Goal: Task Accomplishment & Management: Use online tool/utility

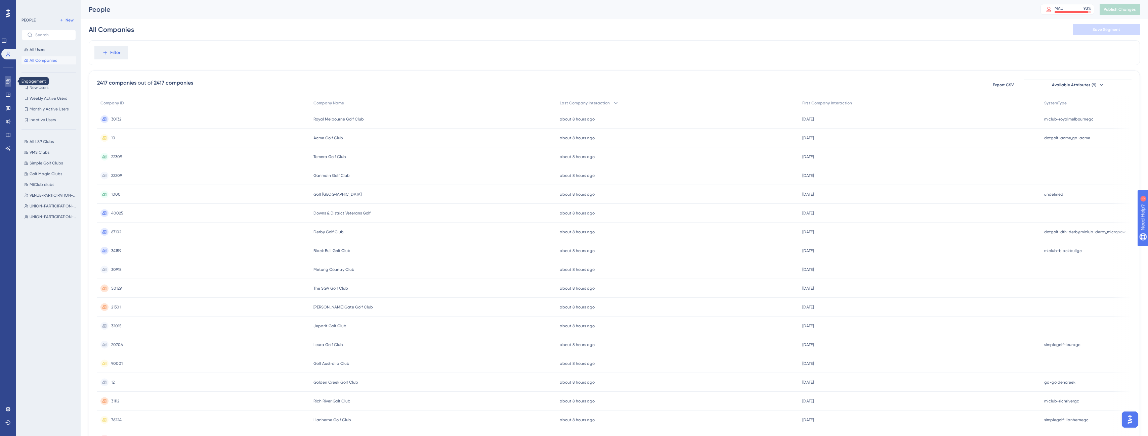
click at [8, 81] on icon at bounding box center [7, 81] width 5 height 5
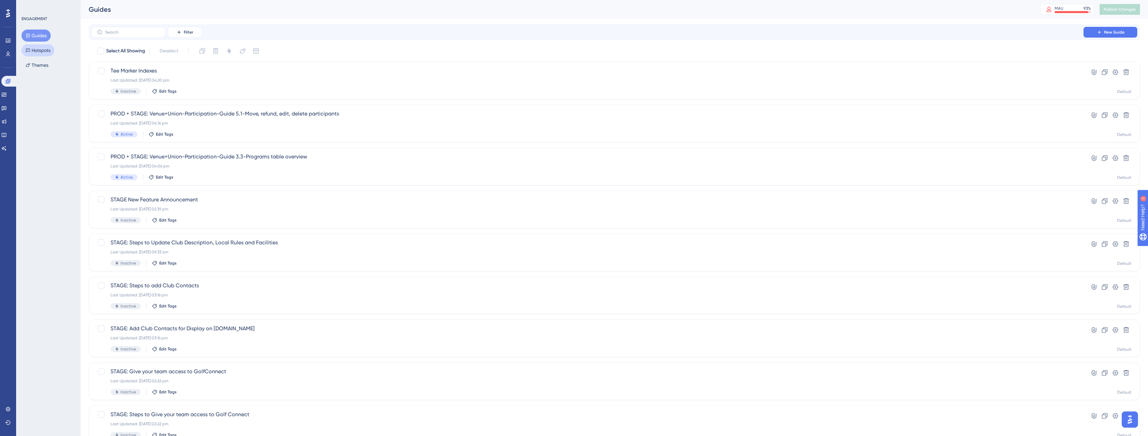
click at [38, 50] on button "Hotspots" at bounding box center [37, 50] width 33 height 12
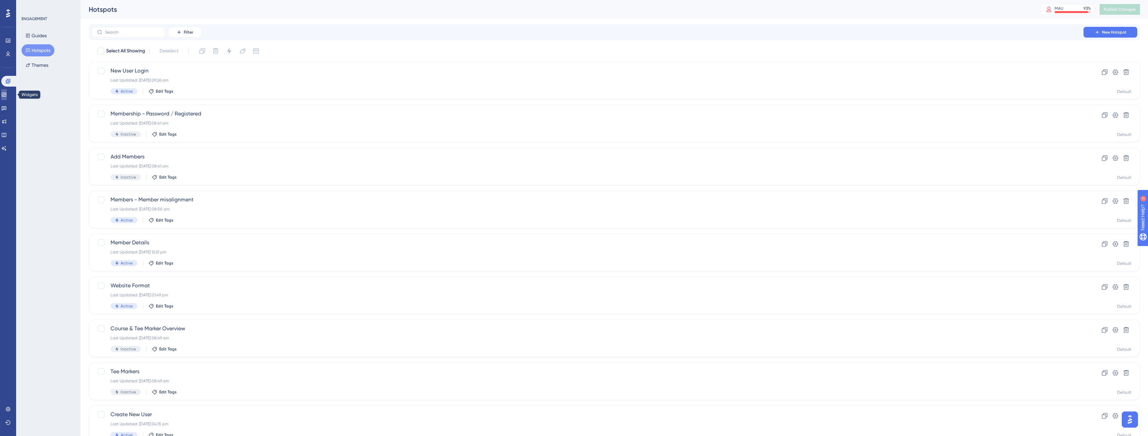
click at [7, 95] on icon at bounding box center [3, 94] width 5 height 5
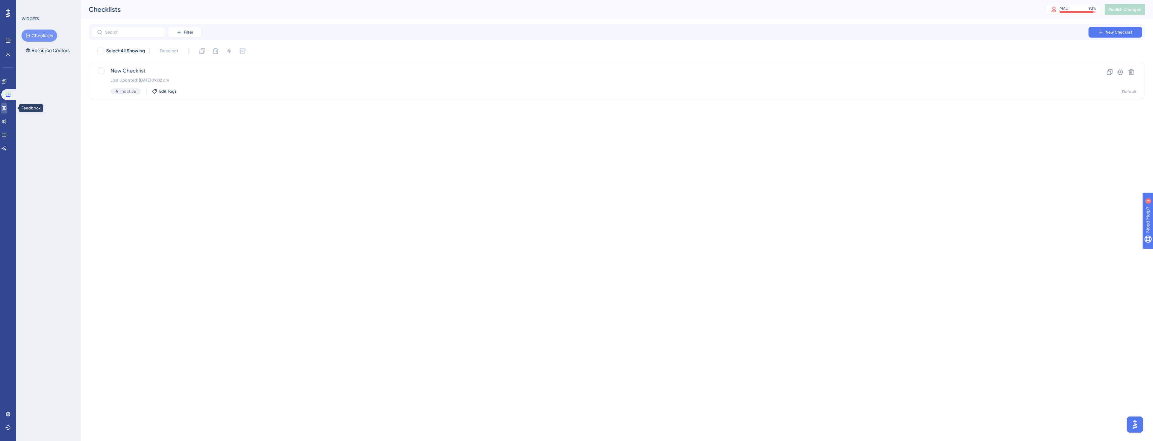
click at [6, 110] on icon at bounding box center [3, 107] width 5 height 5
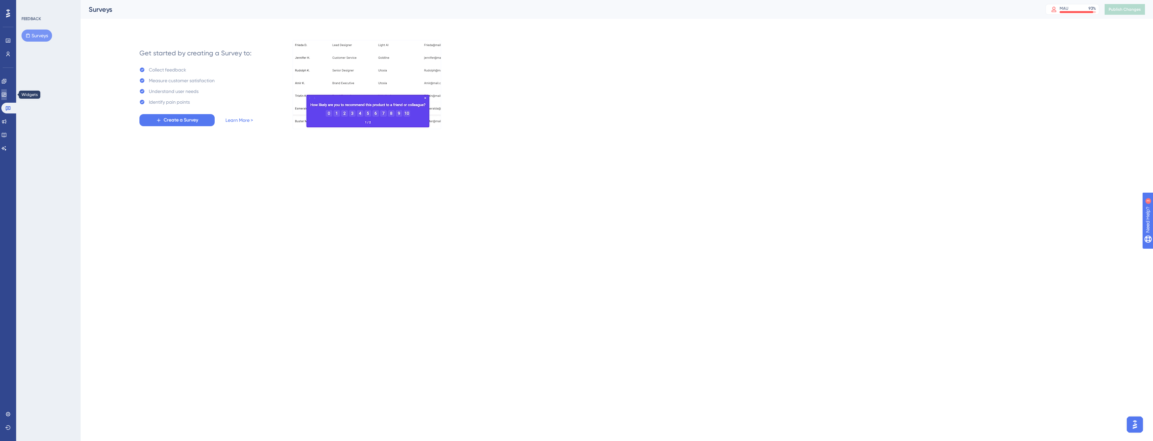
click at [7, 94] on icon at bounding box center [3, 94] width 5 height 5
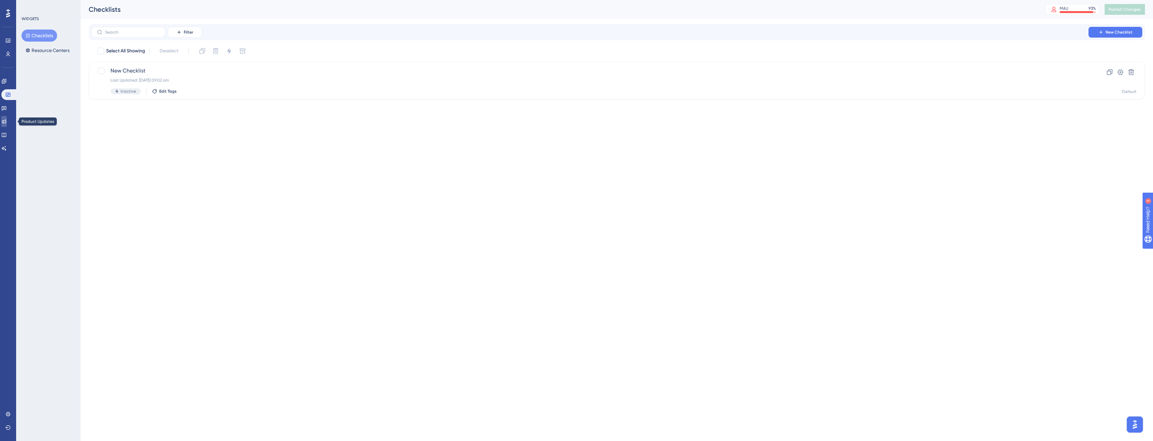
click at [6, 121] on icon at bounding box center [4, 122] width 4 height 4
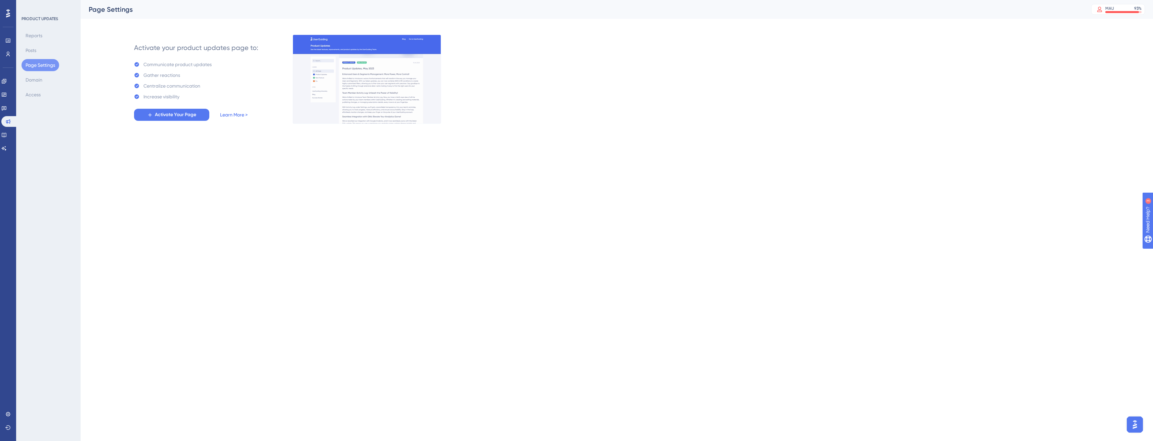
click at [235, 114] on link "Learn More >" at bounding box center [234, 115] width 28 height 8
click at [186, 115] on span "Activate Your Page" at bounding box center [175, 115] width 41 height 8
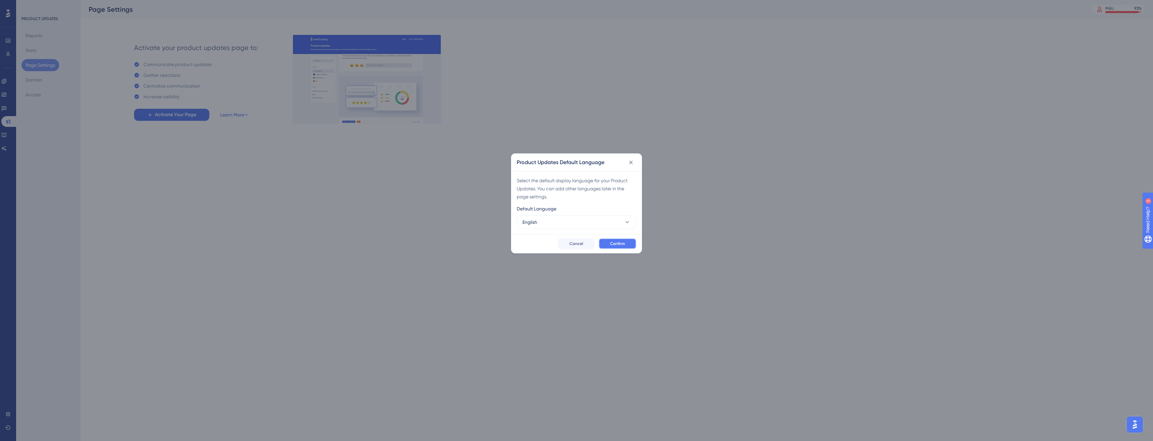
click at [624, 242] on span "Confirm" at bounding box center [617, 243] width 15 height 5
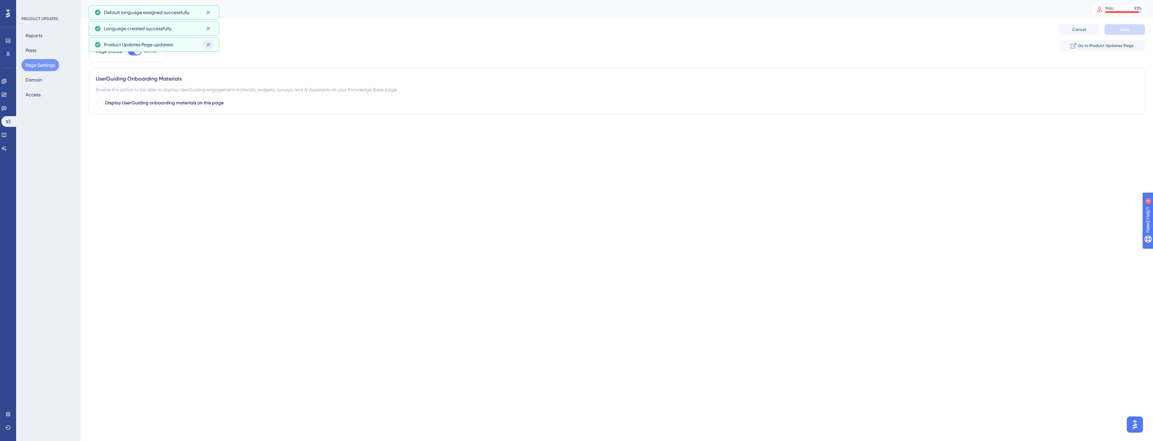
click at [210, 0] on div "Performance Users Engagement Widgets Feedback Product Updates Knowledge Base AI…" at bounding box center [576, 0] width 1153 height 0
click at [211, 13] on icon at bounding box center [208, 12] width 7 height 7
click at [34, 49] on button "Posts" at bounding box center [30, 50] width 19 height 12
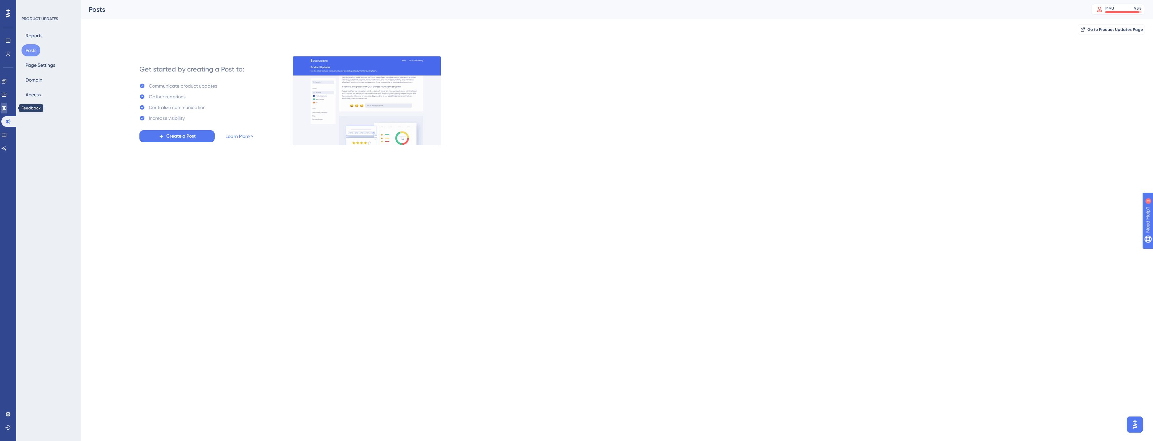
click at [7, 106] on icon at bounding box center [3, 107] width 5 height 5
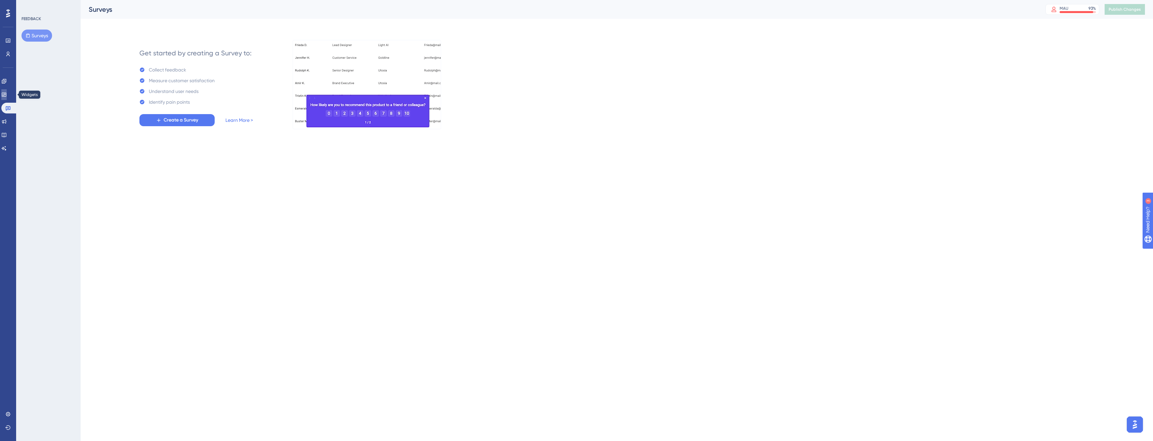
click at [7, 95] on icon at bounding box center [3, 94] width 5 height 5
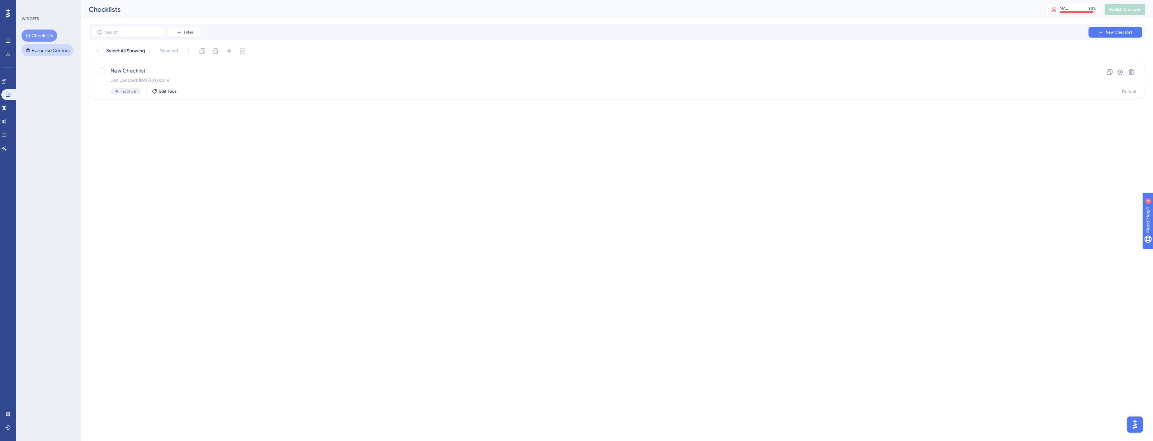
click at [39, 48] on button "Resource Centers" at bounding box center [47, 50] width 52 height 12
click at [6, 83] on icon at bounding box center [4, 81] width 4 height 4
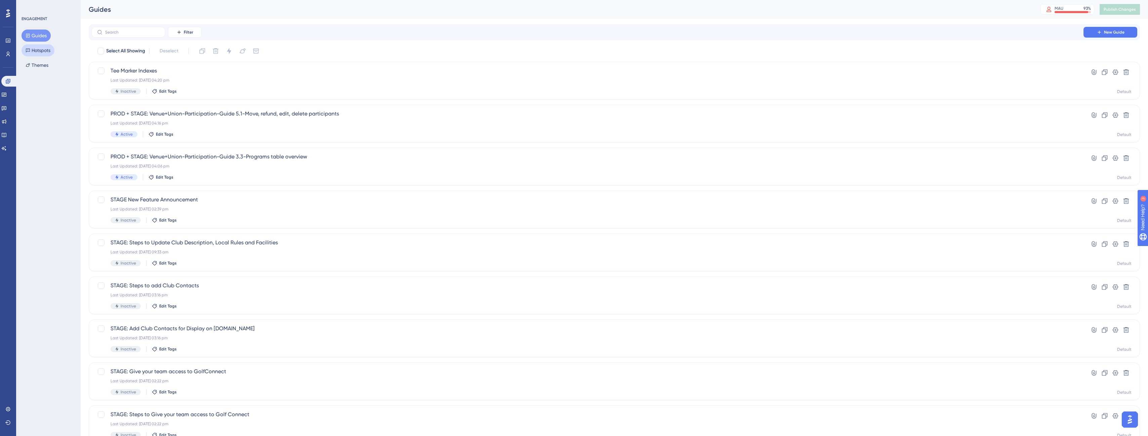
click at [38, 50] on button "Hotspots" at bounding box center [37, 50] width 33 height 12
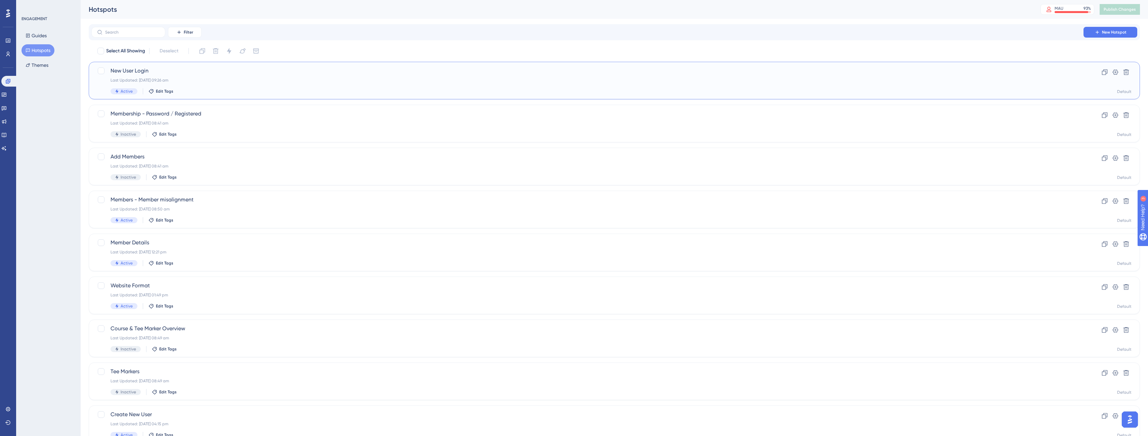
click at [237, 77] on div "New User Login Last Updated: 02 Sept 2025 09:26 am Active Edit Tags" at bounding box center [586, 81] width 953 height 28
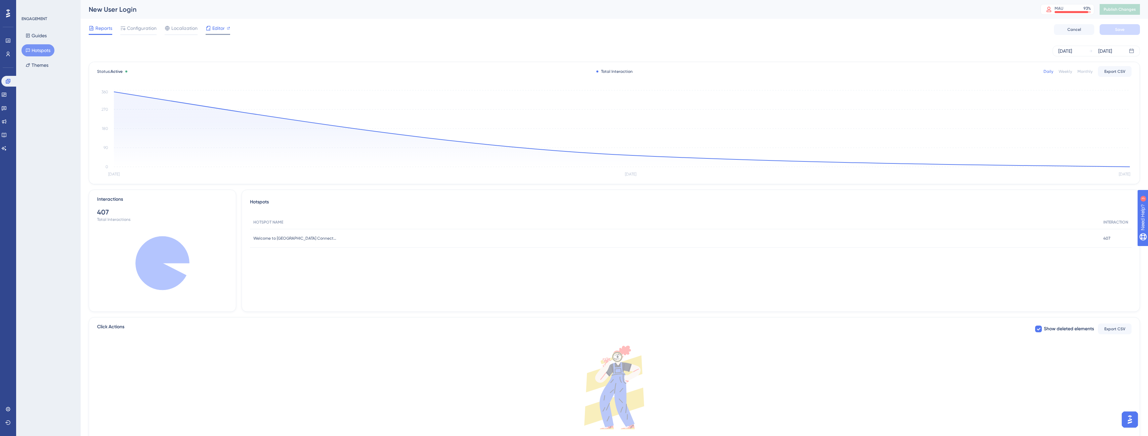
click at [218, 27] on span "Editor" at bounding box center [218, 28] width 12 height 8
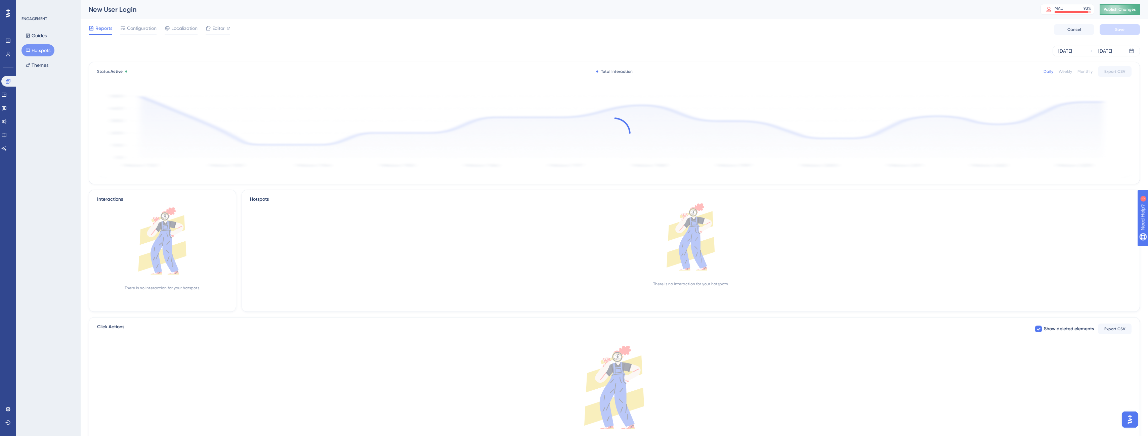
click at [1123, 8] on span "Publish Changes" at bounding box center [1119, 9] width 32 height 5
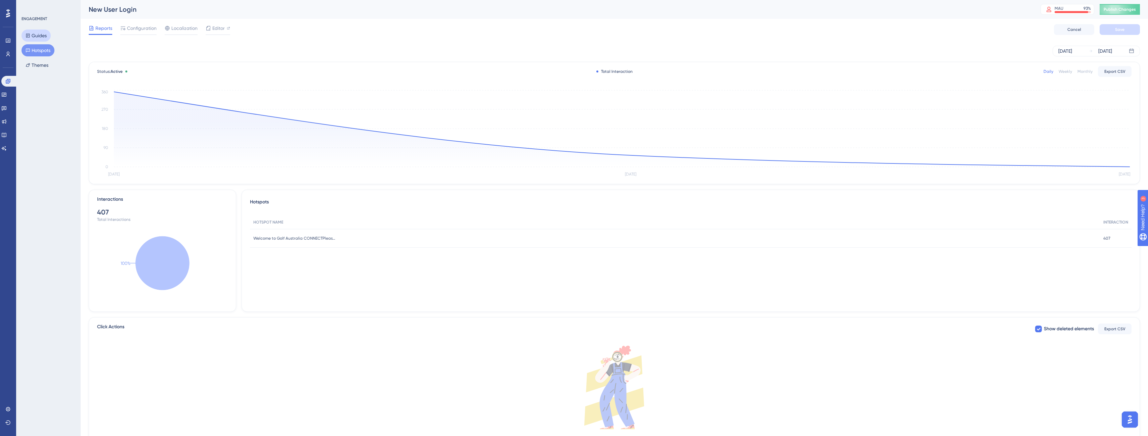
click at [39, 34] on button "Guides" at bounding box center [35, 36] width 29 height 12
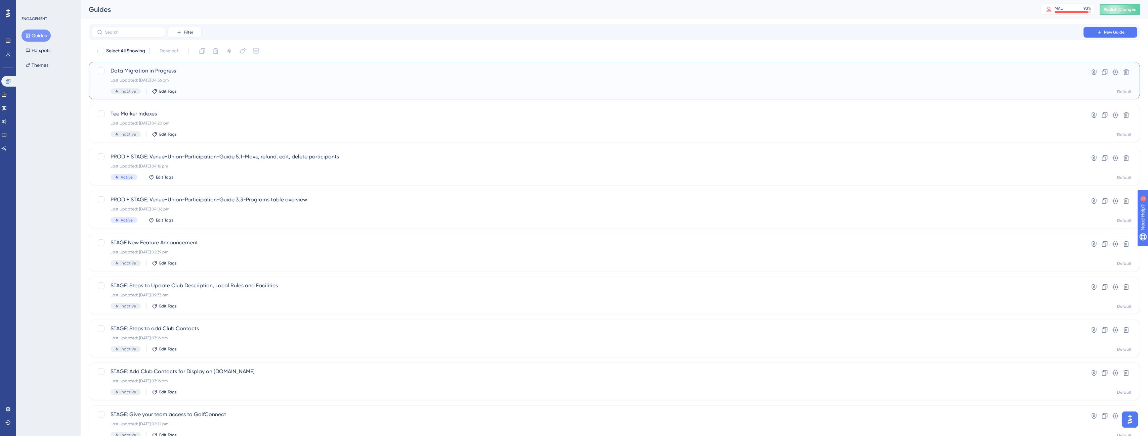
click at [204, 82] on div "Last Updated: 03 Sept 2025 04:36 pm" at bounding box center [586, 80] width 953 height 5
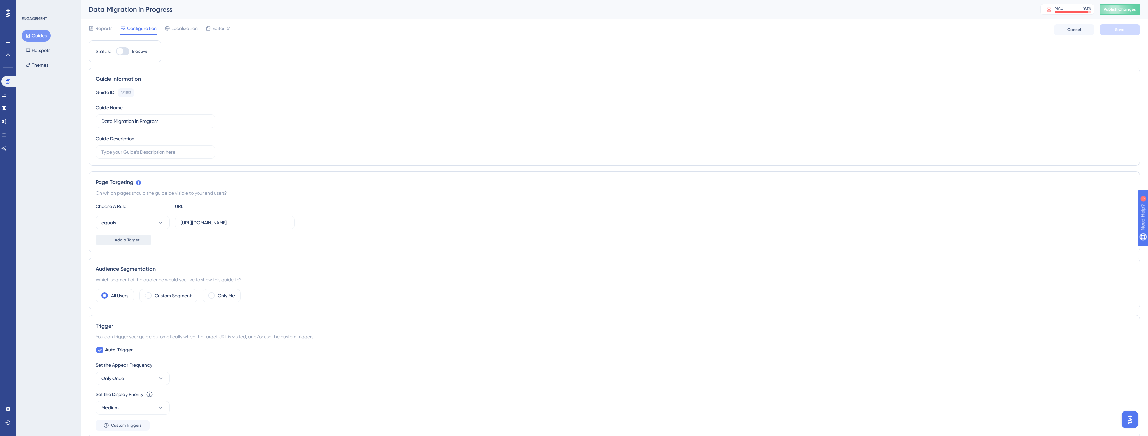
click at [122, 239] on span "Add a Target" at bounding box center [127, 239] width 25 height 5
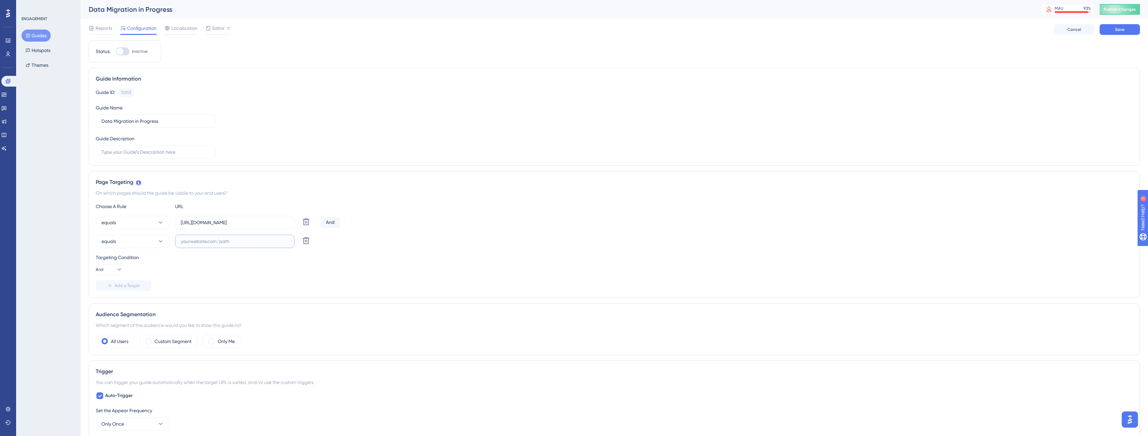
click at [203, 241] on input "text" at bounding box center [235, 241] width 108 height 7
paste input "https://live.au.stage.dotgolf.com.au/TabMembers.aspx"
type input "https://live.au.stage.dotgolf.com.au/TabMembers.aspx"
click at [116, 269] on icon at bounding box center [119, 269] width 7 height 7
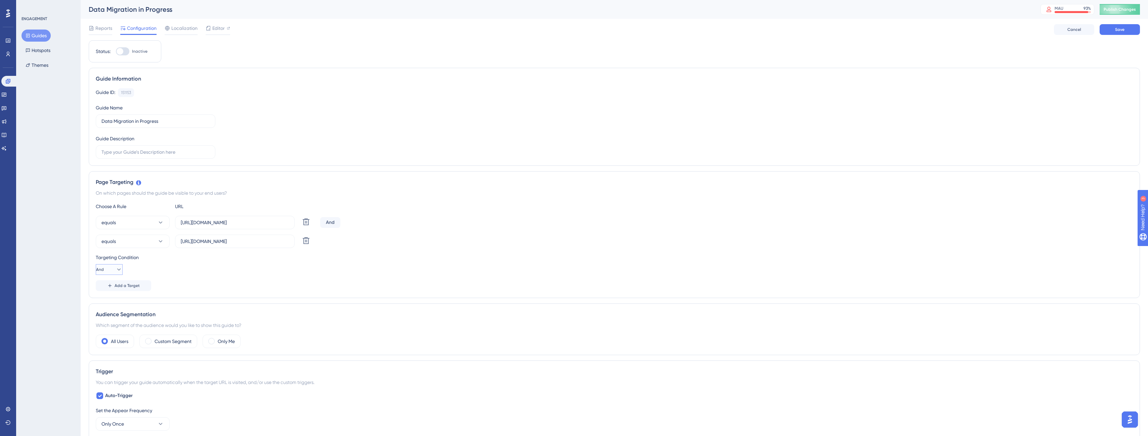
scroll to position [0, 0]
click at [109, 305] on div "Or Or" at bounding box center [109, 302] width 13 height 13
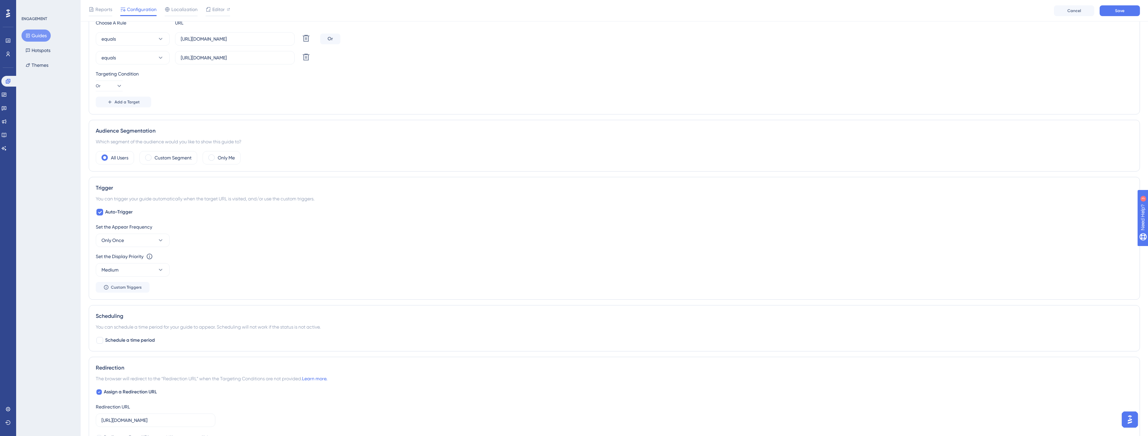
scroll to position [235, 0]
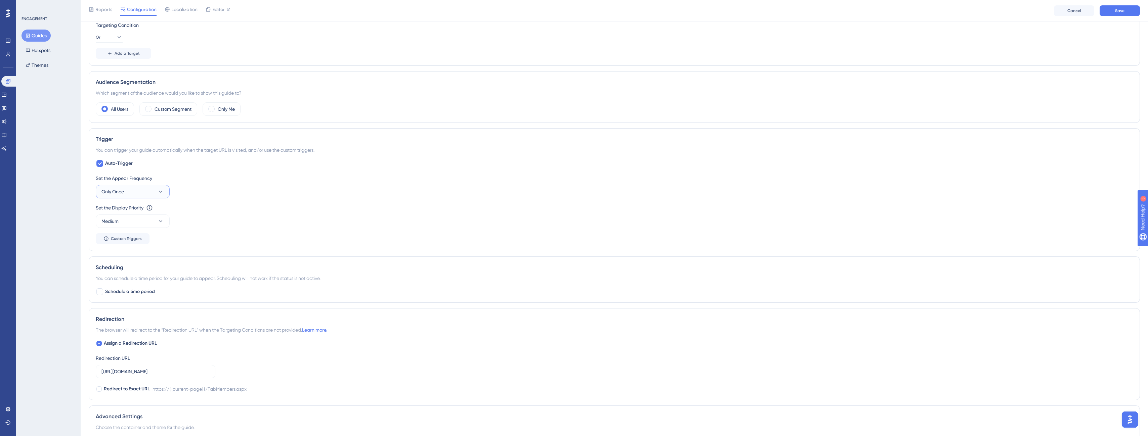
click at [160, 192] on icon at bounding box center [161, 192] width 4 height 2
click at [142, 238] on div "Once in 1 day Once in 1 day" at bounding box center [132, 238] width 54 height 13
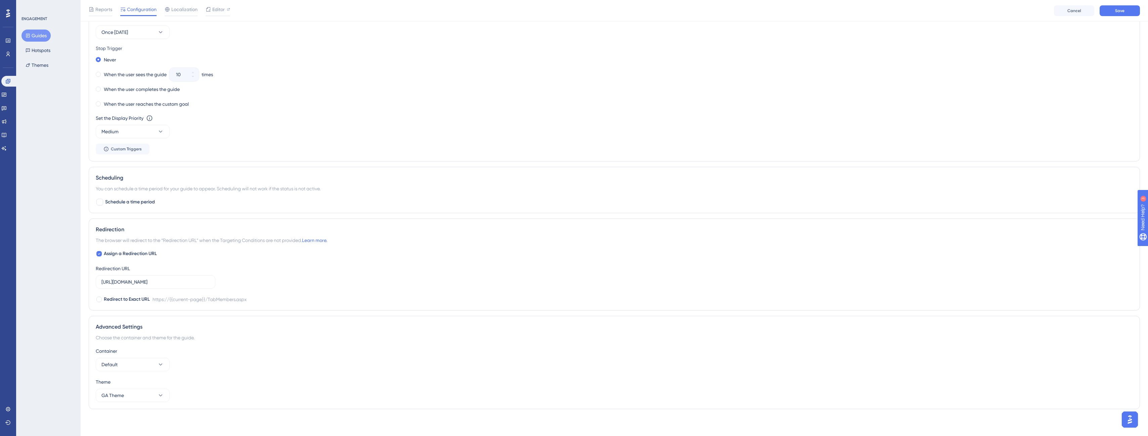
scroll to position [160, 0]
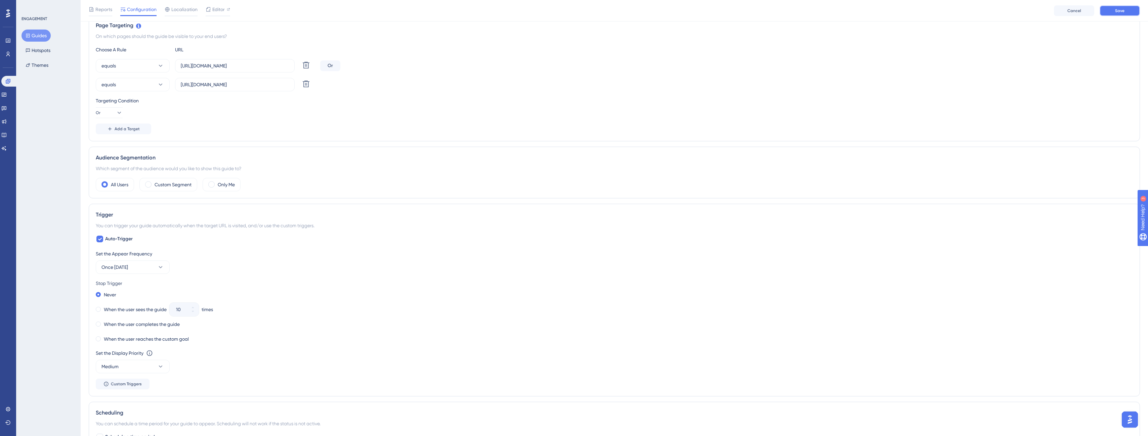
click at [1118, 13] on span "Save" at bounding box center [1119, 10] width 9 height 5
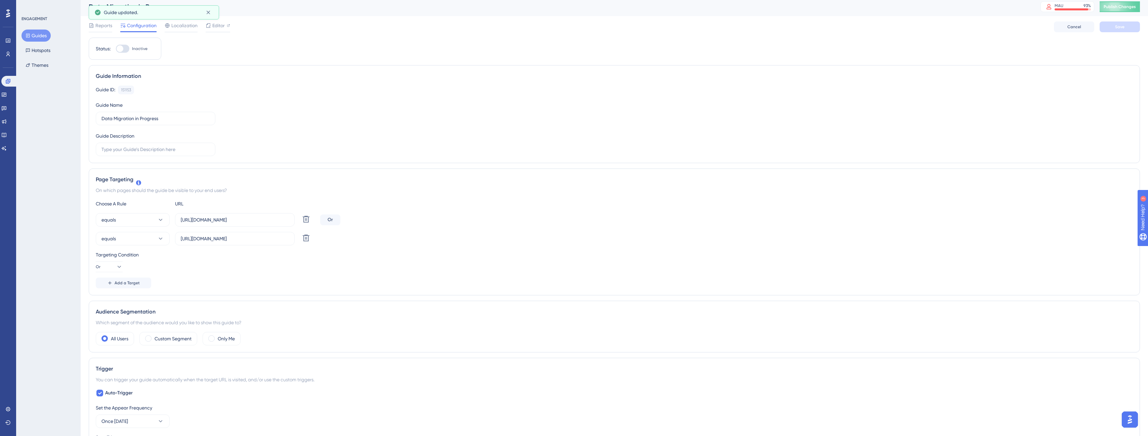
scroll to position [0, 0]
click at [125, 52] on div at bounding box center [122, 51] width 13 height 8
click at [116, 52] on input "Inactive" at bounding box center [116, 51] width 0 height 0
checkbox input "true"
click at [1120, 33] on button "Save" at bounding box center [1119, 29] width 40 height 11
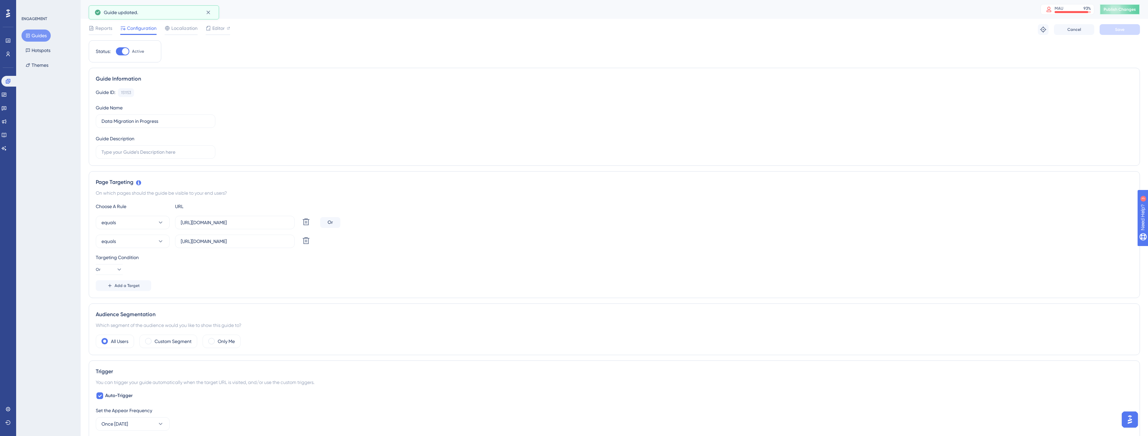
click at [1128, 10] on span "Publish Changes" at bounding box center [1119, 9] width 32 height 5
click at [45, 49] on button "Hotspots" at bounding box center [37, 50] width 33 height 12
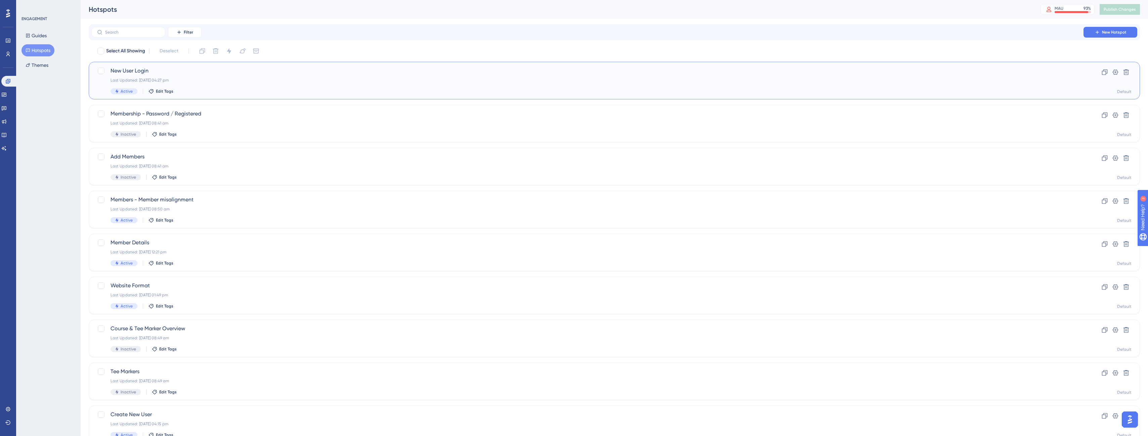
click at [172, 73] on span "New User Login" at bounding box center [586, 71] width 953 height 8
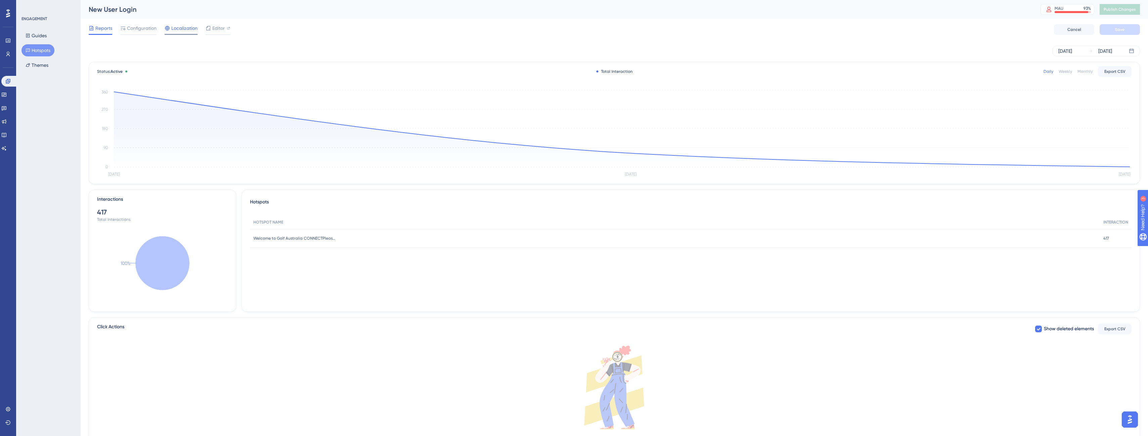
click at [174, 29] on span "Localization" at bounding box center [184, 28] width 26 height 8
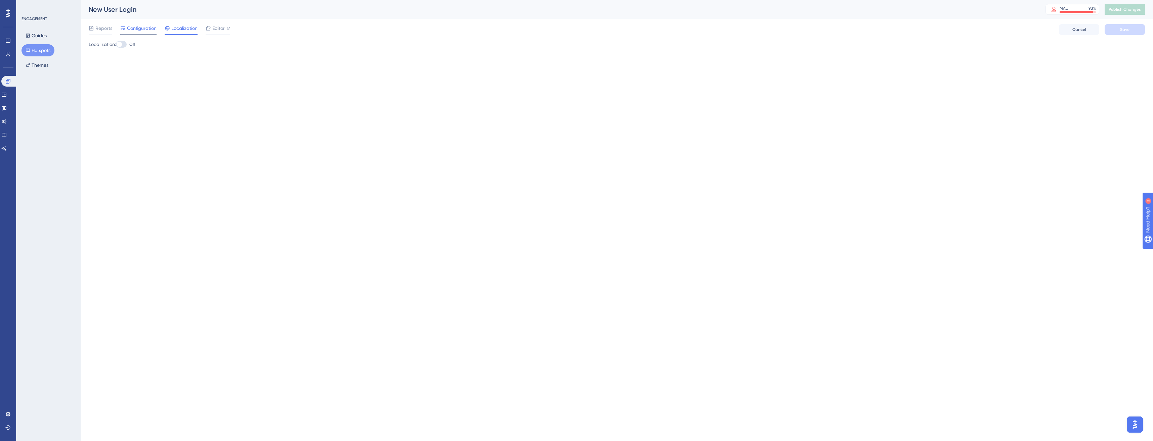
click at [144, 28] on span "Configuration" at bounding box center [142, 28] width 30 height 8
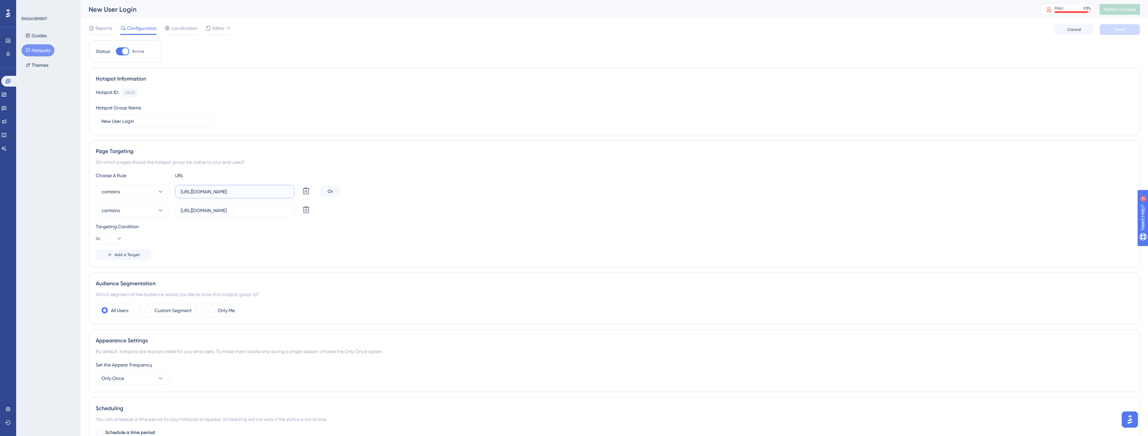
click at [255, 195] on input "https://live.gaconnect.golf.com.au/TabMembers.aspx" at bounding box center [235, 191] width 108 height 7
click at [41, 37] on button "Guides" at bounding box center [35, 36] width 29 height 12
